Goal: Use online tool/utility: Utilize a website feature to perform a specific function

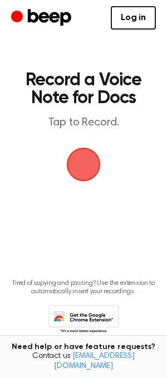
click at [83, 165] on span "button" at bounding box center [84, 164] width 58 height 58
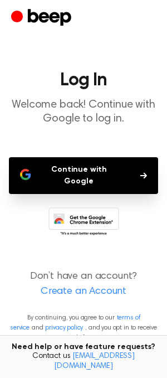
click at [89, 165] on button "Continue with Google" at bounding box center [83, 175] width 149 height 37
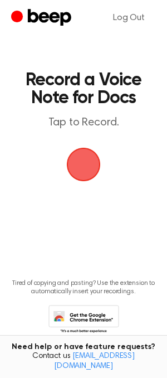
click at [75, 163] on span "button" at bounding box center [83, 164] width 47 height 47
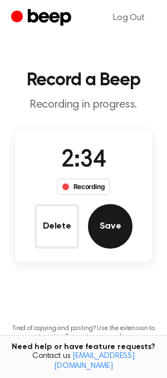
click at [111, 228] on button "Save" at bounding box center [110, 226] width 45 height 45
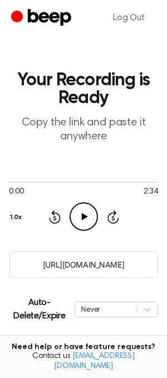
click at [80, 256] on input "https://beep.audio/YUMyjtE" at bounding box center [83, 264] width 149 height 27
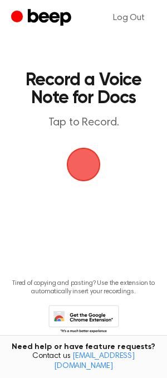
click at [85, 158] on span "button" at bounding box center [83, 163] width 57 height 57
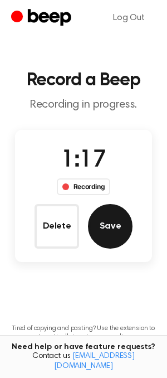
click at [111, 229] on button "Save" at bounding box center [110, 226] width 45 height 45
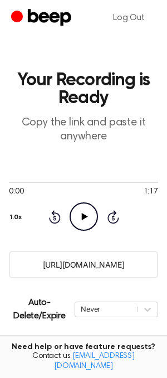
click at [96, 262] on input "https://beep.audio/oobaXfa" at bounding box center [83, 264] width 149 height 27
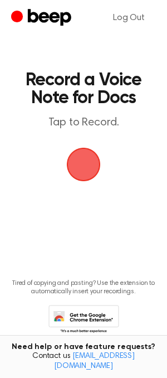
click at [85, 164] on span "button" at bounding box center [84, 165] width 34 height 34
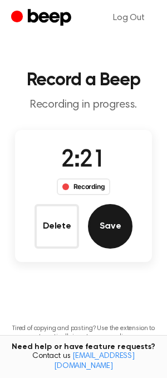
click at [116, 224] on button "Save" at bounding box center [110, 226] width 45 height 45
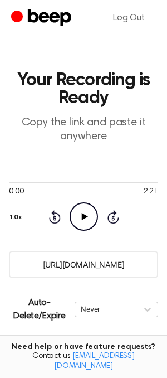
click at [84, 265] on input "https://beep.audio/VJusFUV" at bounding box center [83, 264] width 149 height 27
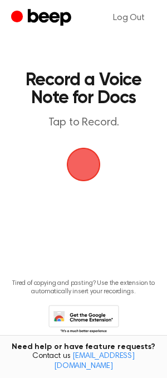
click at [80, 160] on span "button" at bounding box center [83, 164] width 31 height 31
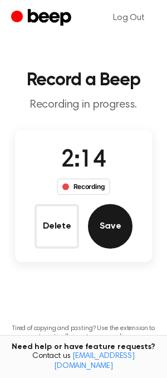
click at [116, 221] on button "Save" at bounding box center [110, 226] width 45 height 45
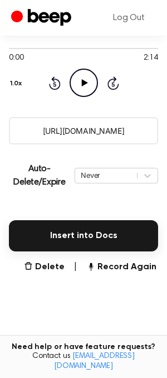
scroll to position [138, 0]
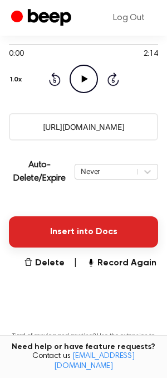
click at [105, 226] on button "Insert into Docs" at bounding box center [83, 231] width 149 height 31
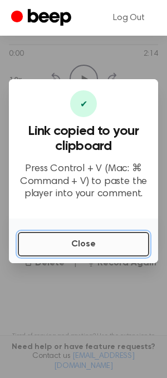
click at [97, 244] on button "Close" at bounding box center [83, 244] width 131 height 24
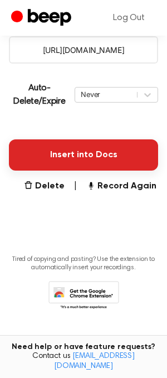
scroll to position [0, 0]
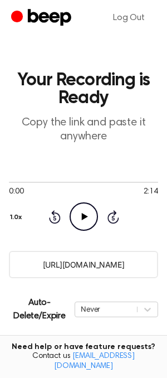
click at [21, 12] on icon "Beep" at bounding box center [42, 18] width 63 height 22
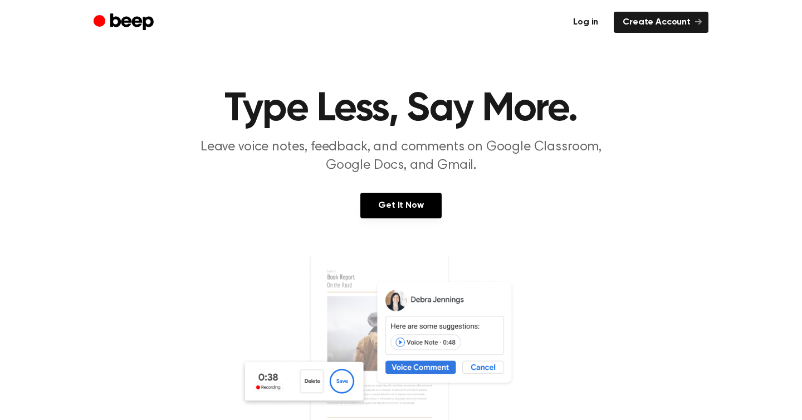
click at [589, 30] on link "Log in" at bounding box center [585, 22] width 43 height 21
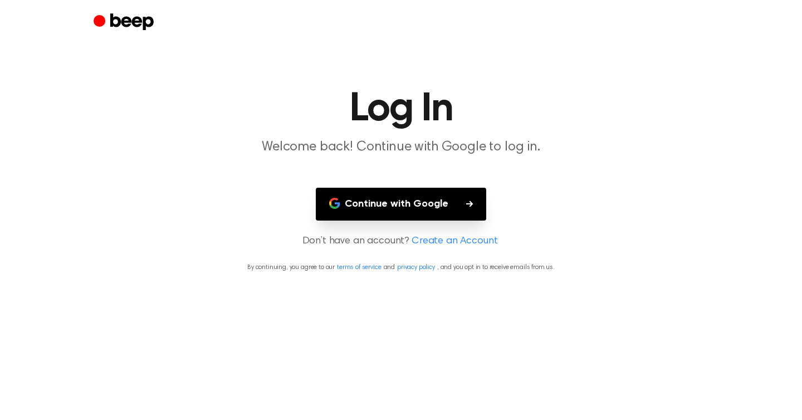
click at [423, 202] on button "Continue with Google" at bounding box center [401, 204] width 170 height 33
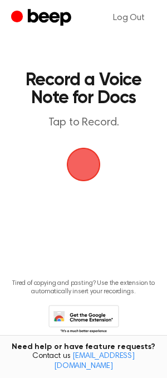
click at [86, 160] on span "button" at bounding box center [84, 165] width 34 height 34
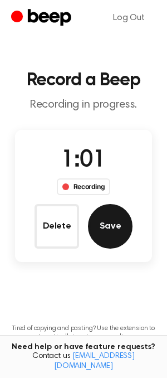
click at [105, 223] on button "Save" at bounding box center [110, 226] width 45 height 45
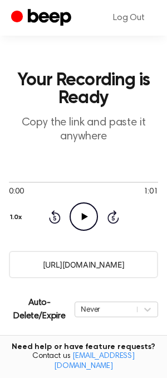
scroll to position [214, 0]
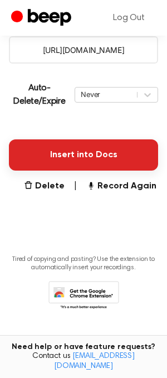
click at [80, 158] on button "Insert into Docs" at bounding box center [83, 154] width 149 height 31
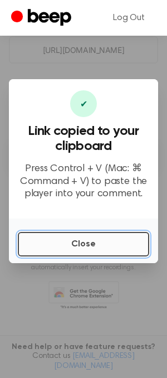
click at [90, 242] on button "Close" at bounding box center [83, 244] width 131 height 24
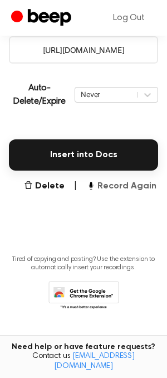
click at [110, 184] on button "Record Again" at bounding box center [121, 185] width 70 height 13
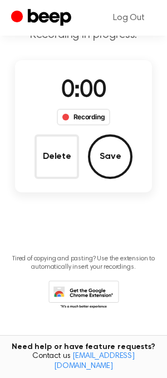
scroll to position [69, 0]
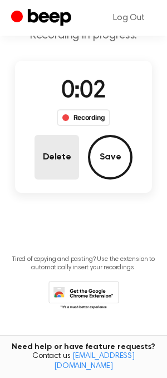
click at [47, 151] on button "Delete" at bounding box center [57, 157] width 45 height 45
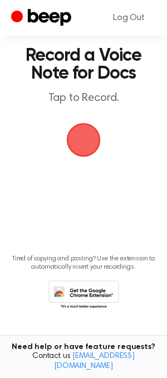
scroll to position [24, 0]
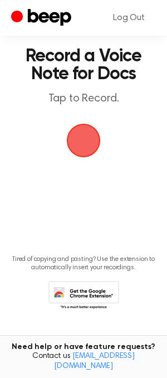
click at [89, 146] on span "button" at bounding box center [84, 140] width 36 height 36
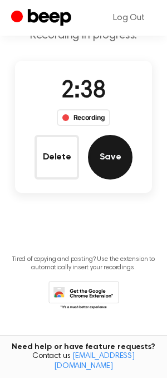
click at [115, 158] on button "Save" at bounding box center [110, 157] width 45 height 45
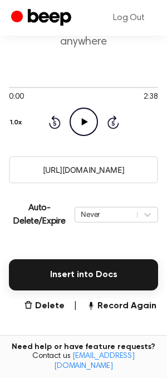
scroll to position [117, 0]
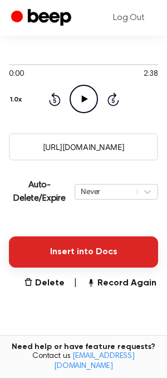
click at [95, 254] on button "Insert into Docs" at bounding box center [83, 251] width 149 height 31
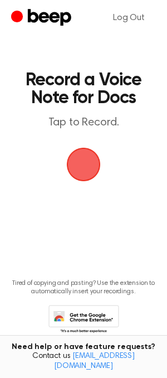
click at [80, 150] on span "button" at bounding box center [84, 164] width 38 height 38
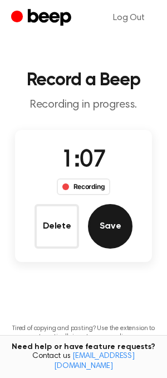
click at [106, 231] on button "Save" at bounding box center [110, 226] width 45 height 45
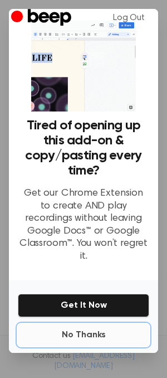
click at [91, 324] on button "No Thanks" at bounding box center [83, 335] width 131 height 22
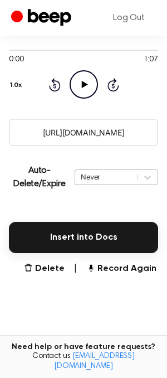
scroll to position [159, 0]
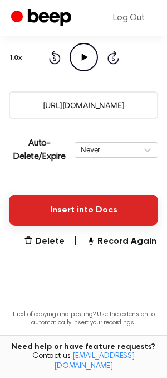
click at [81, 204] on button "Insert into Docs" at bounding box center [83, 209] width 149 height 31
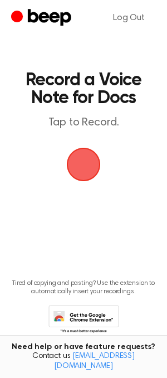
click at [85, 164] on span "button" at bounding box center [83, 164] width 31 height 31
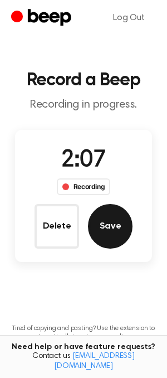
click at [110, 223] on button "Save" at bounding box center [110, 226] width 45 height 45
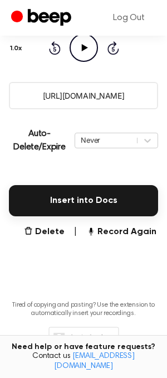
scroll to position [214, 0]
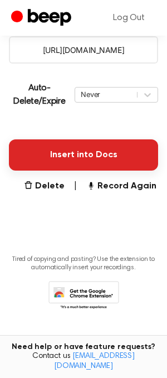
click at [85, 156] on button "Insert into Docs" at bounding box center [83, 154] width 149 height 31
